Goal: Task Accomplishment & Management: Use online tool/utility

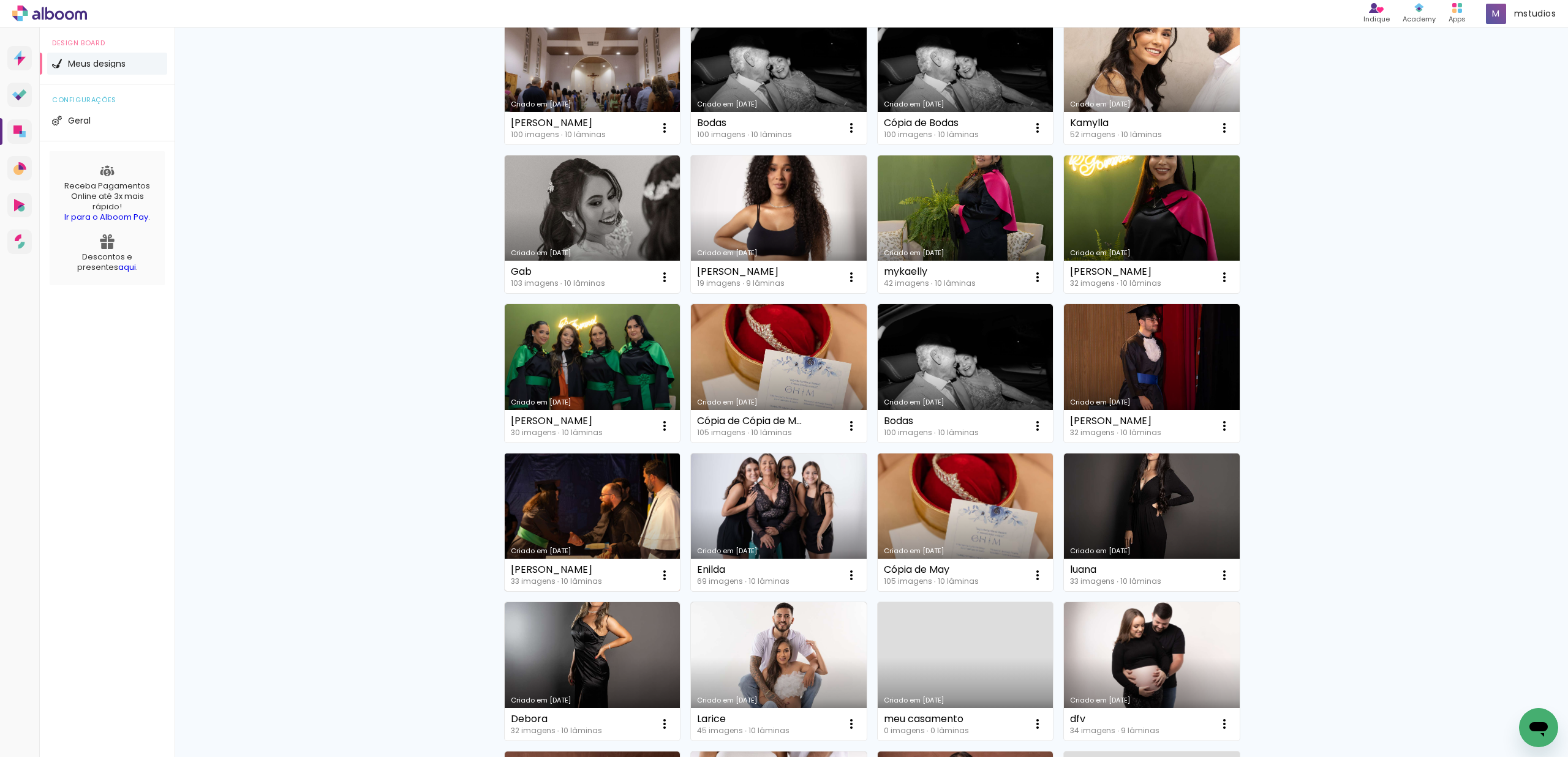
scroll to position [235, 0]
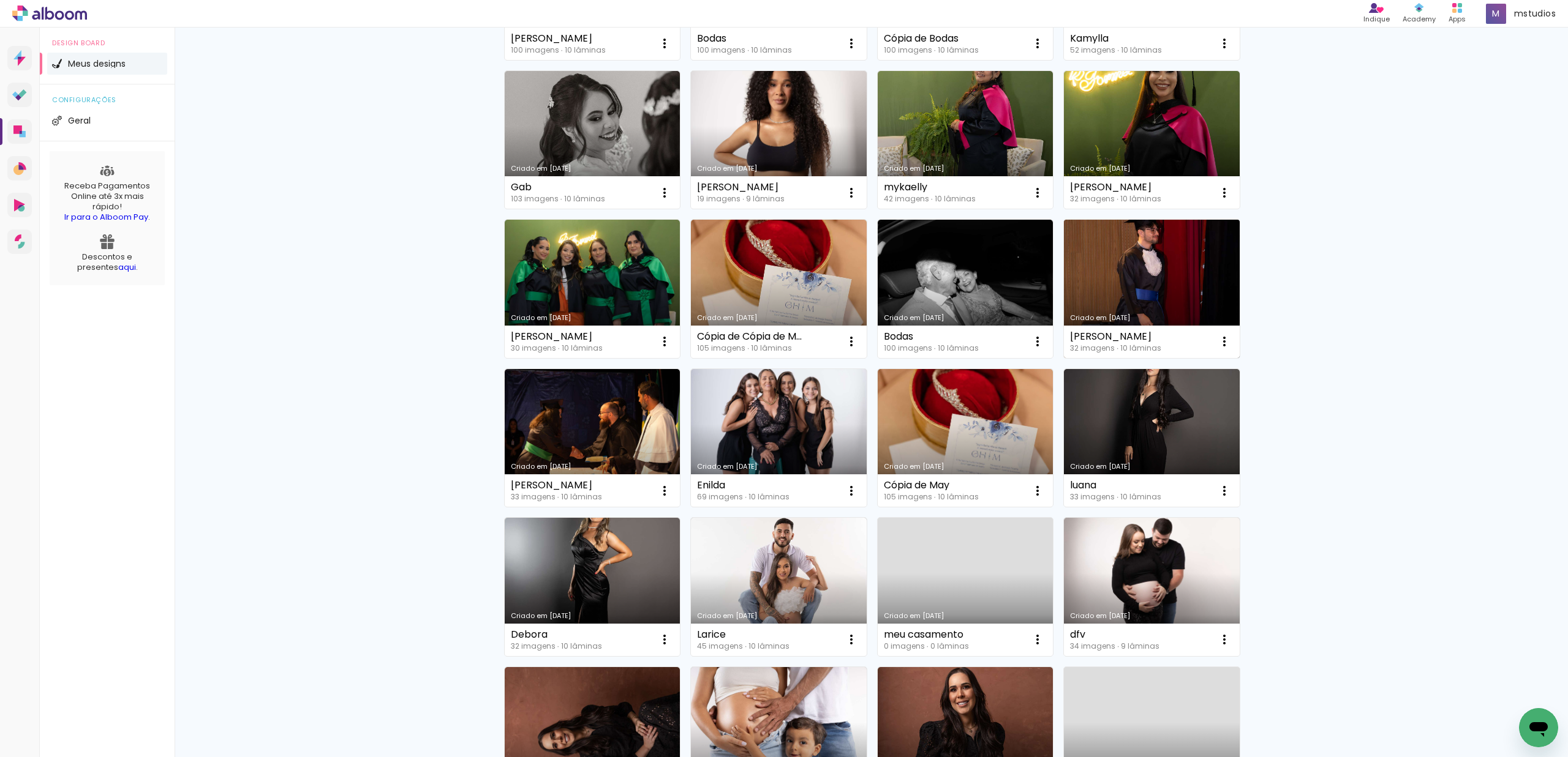
click at [1182, 291] on link "Criado em [DATE]" at bounding box center [1152, 289] width 176 height 138
